Goal: Communication & Community: Answer question/provide support

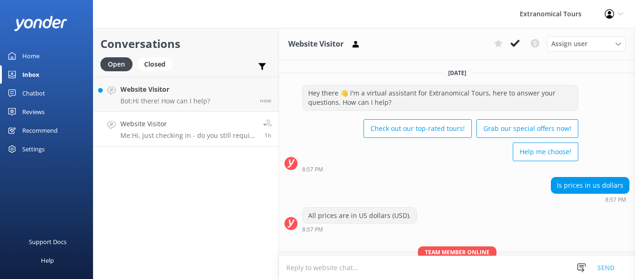
scroll to position [96, 0]
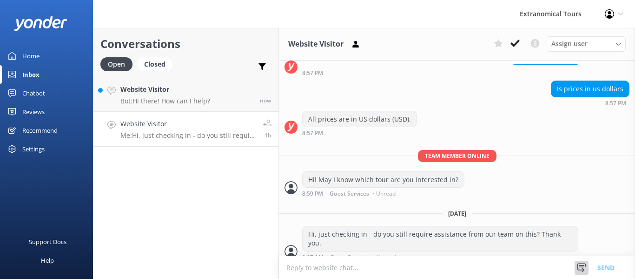
click at [584, 263] on icon at bounding box center [581, 267] width 9 height 9
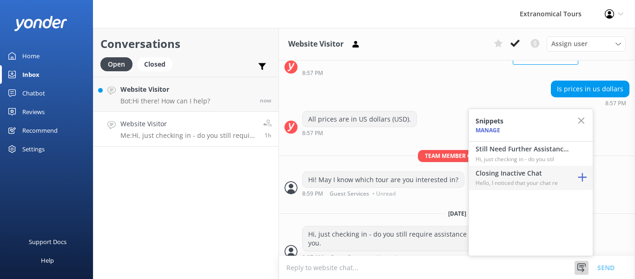
click at [547, 180] on p "Hello, I noticed that your chat re" at bounding box center [522, 182] width 93 height 9
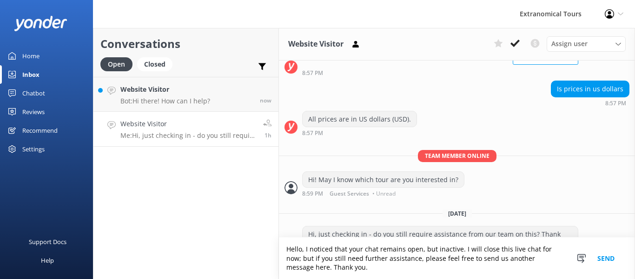
click at [607, 256] on button "Send" at bounding box center [606, 257] width 35 height 41
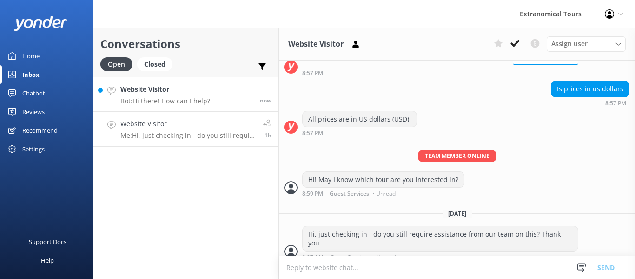
click at [208, 94] on h4 "Website Visitor" at bounding box center [165, 89] width 90 height 10
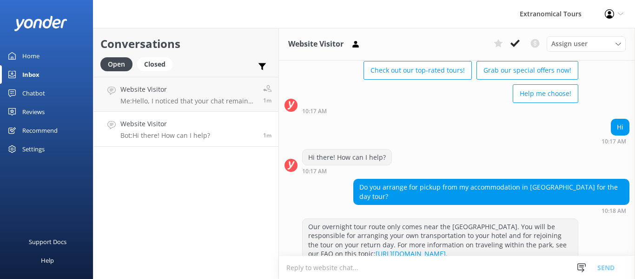
scroll to position [78, 0]
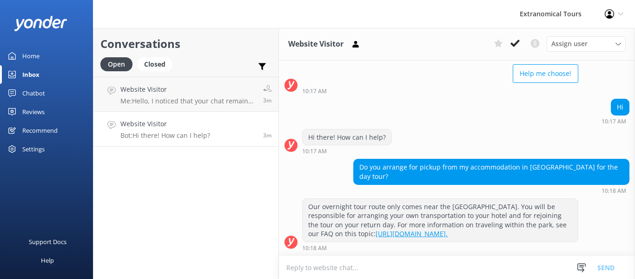
click at [196, 138] on p "Bot: Hi there! How can I help?" at bounding box center [165, 135] width 90 height 8
click at [215, 87] on h4 "Website Visitor" at bounding box center [188, 89] width 136 height 10
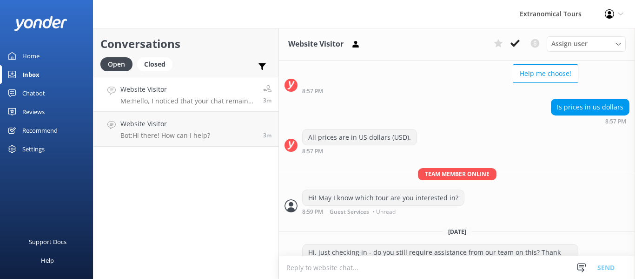
scroll to position [145, 0]
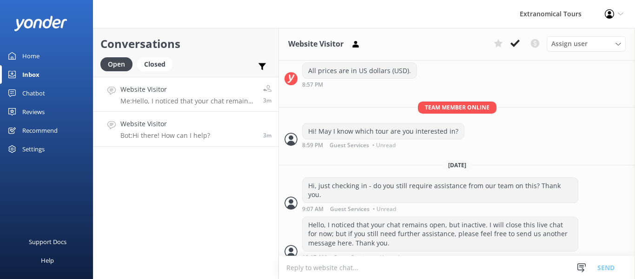
click at [209, 117] on link "Website Visitor Bot: Hi there! How can I help? 3m" at bounding box center [185, 129] width 185 height 35
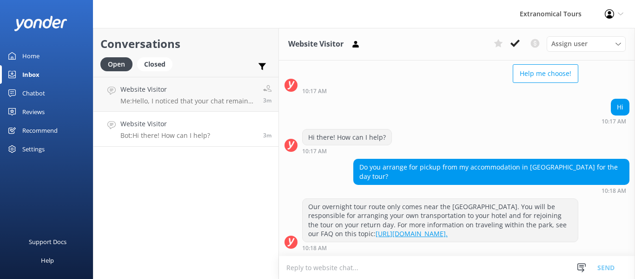
scroll to position [78, 0]
click at [207, 102] on p "Me: Hello, I noticed that your chat remains open, but inactive. I will close th…" at bounding box center [188, 101] width 136 height 8
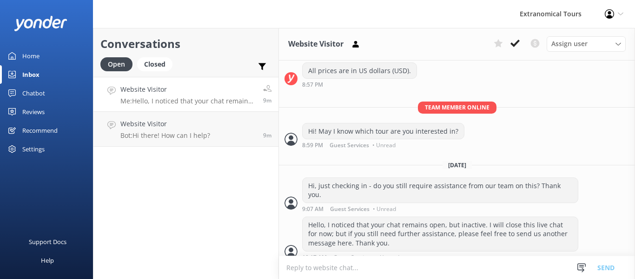
click at [218, 100] on p "Me: Hello, I noticed that your chat remains open, but inactive. I will close th…" at bounding box center [188, 101] width 136 height 8
click at [219, 126] on link "Website Visitor Bot: Hi there! How can I help? 9m" at bounding box center [185, 129] width 185 height 35
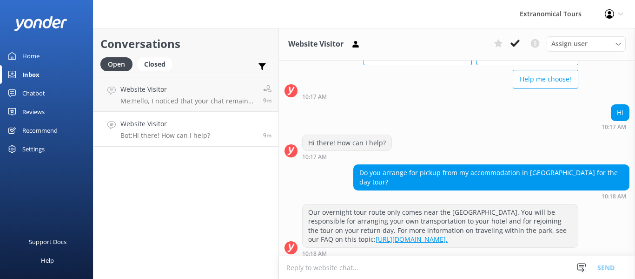
scroll to position [78, 0]
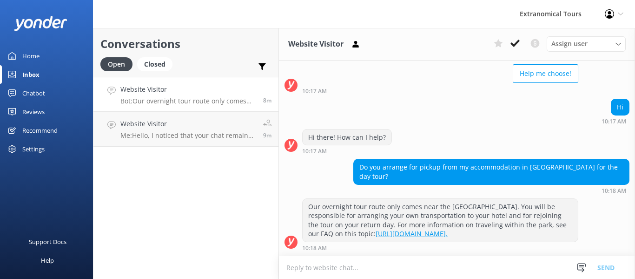
click at [224, 102] on p "Bot: Our overnight tour route only comes near the [GEOGRAPHIC_DATA]. You will b…" at bounding box center [188, 101] width 136 height 8
click at [174, 93] on h4 "Website Visitor" at bounding box center [188, 89] width 136 height 10
click at [182, 140] on link "Website Visitor Me: Hello, I noticed that your chat remains open, but inactive.…" at bounding box center [185, 129] width 185 height 35
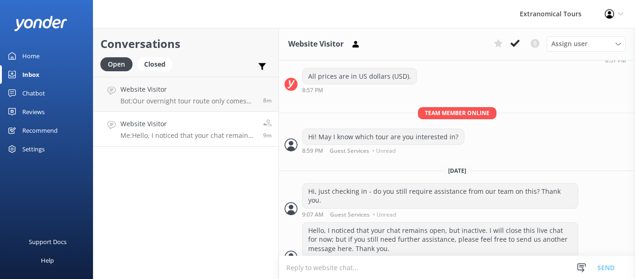
scroll to position [145, 0]
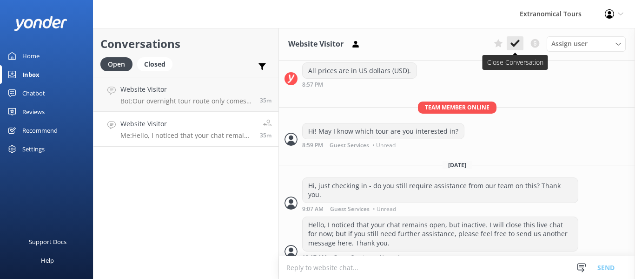
click at [518, 41] on use at bounding box center [515, 43] width 9 height 7
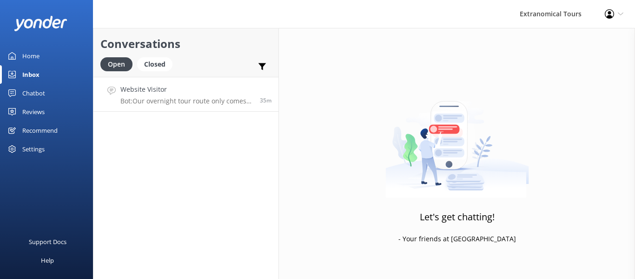
click at [216, 100] on p "Bot: Our overnight tour route only comes near the [GEOGRAPHIC_DATA]. You will b…" at bounding box center [186, 101] width 133 height 8
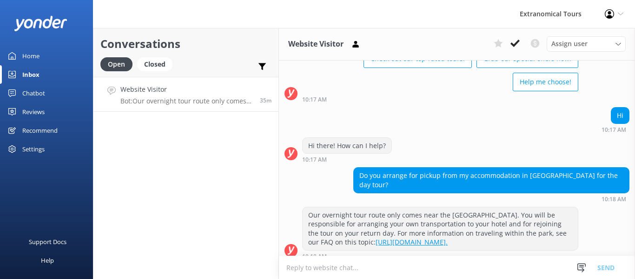
scroll to position [78, 0]
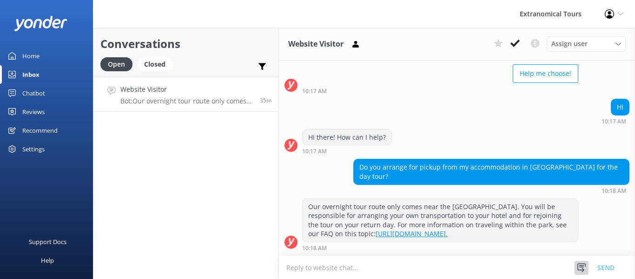
click at [580, 268] on icon at bounding box center [581, 267] width 9 height 9
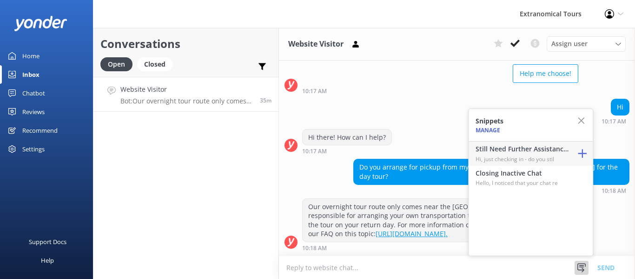
click at [534, 150] on h4 "Still Need Further Assistance?" at bounding box center [522, 149] width 93 height 10
type textarea "Hi, just checking in - do you still require assistance from our team on this? T…"
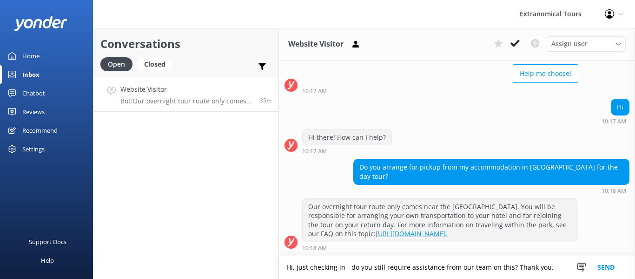
click at [615, 265] on button "Send" at bounding box center [606, 266] width 35 height 23
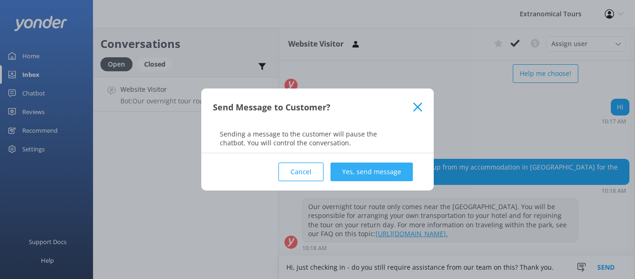
click at [374, 169] on button "Yes, send message" at bounding box center [372, 171] width 82 height 19
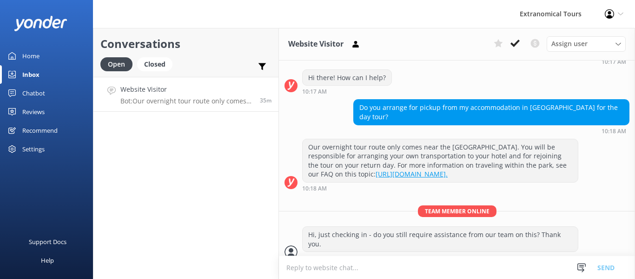
scroll to position [139, 0]
